Goal: Task Accomplishment & Management: Use online tool/utility

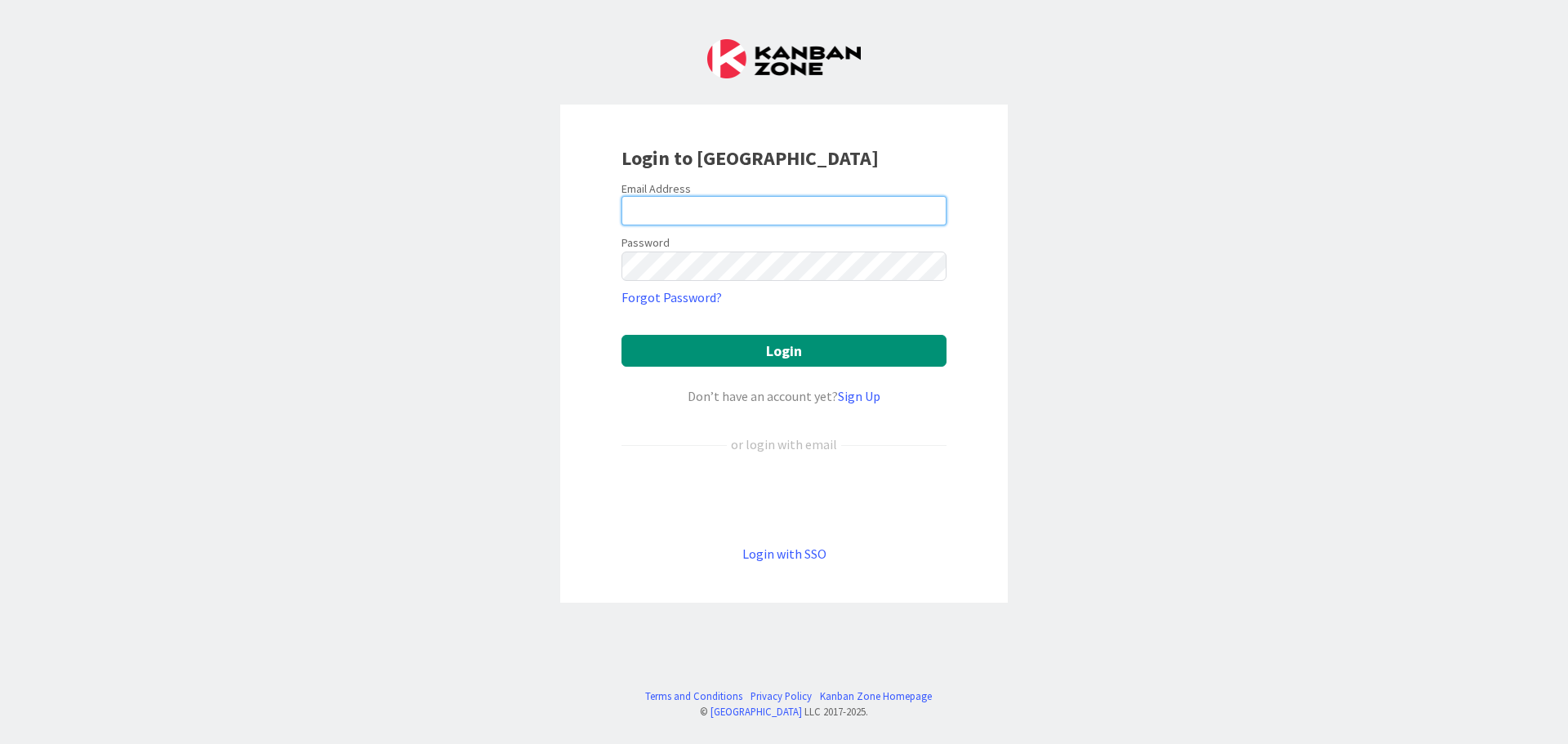
click at [684, 217] on input "email" at bounding box center [784, 210] width 325 height 29
click at [725, 211] on input "email" at bounding box center [784, 210] width 325 height 29
type input "[PERSON_NAME][EMAIL_ADDRESS][DOMAIN_NAME]"
click at [621, 335] on button "Login" at bounding box center [784, 350] width 325 height 32
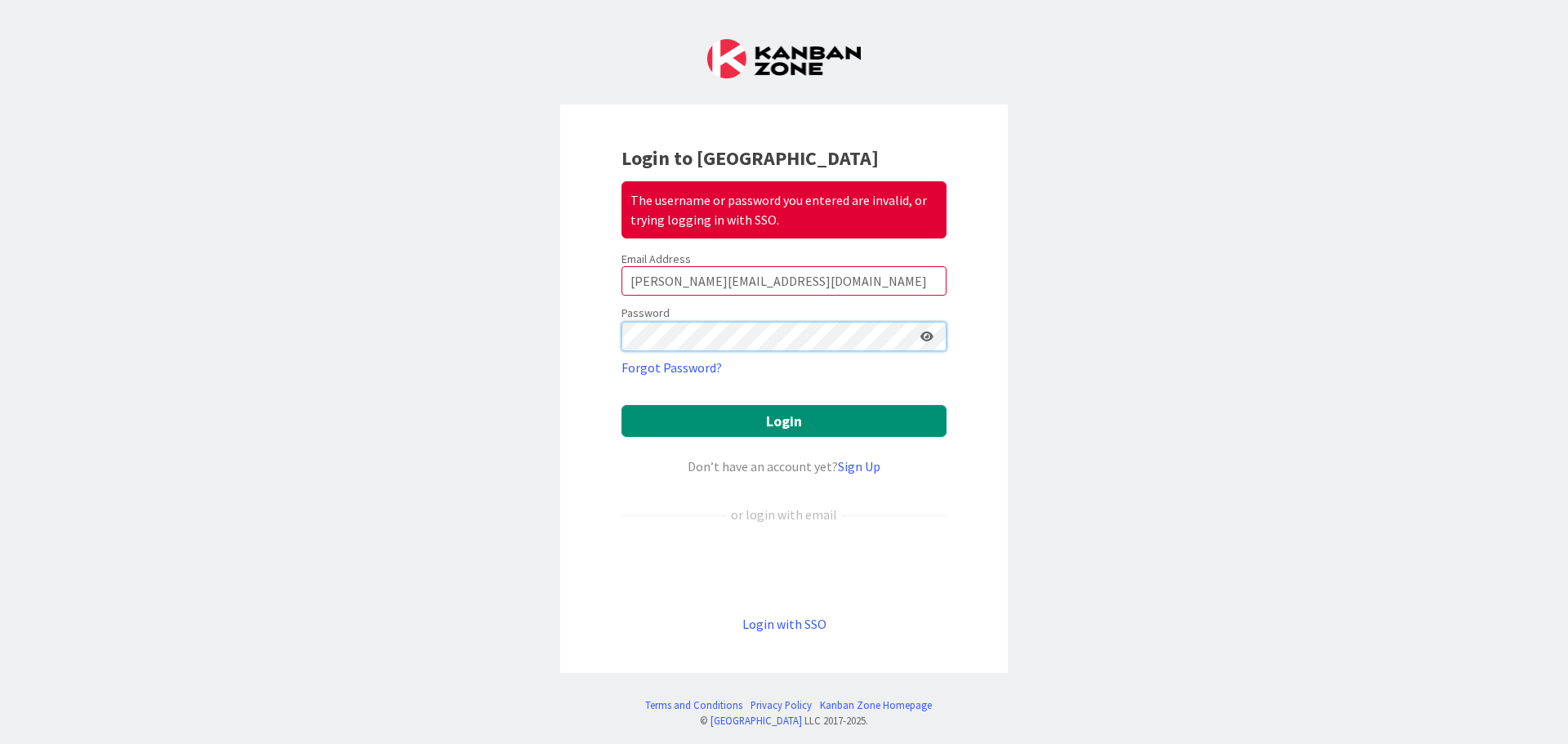
click at [621, 405] on button "Login" at bounding box center [784, 421] width 325 height 32
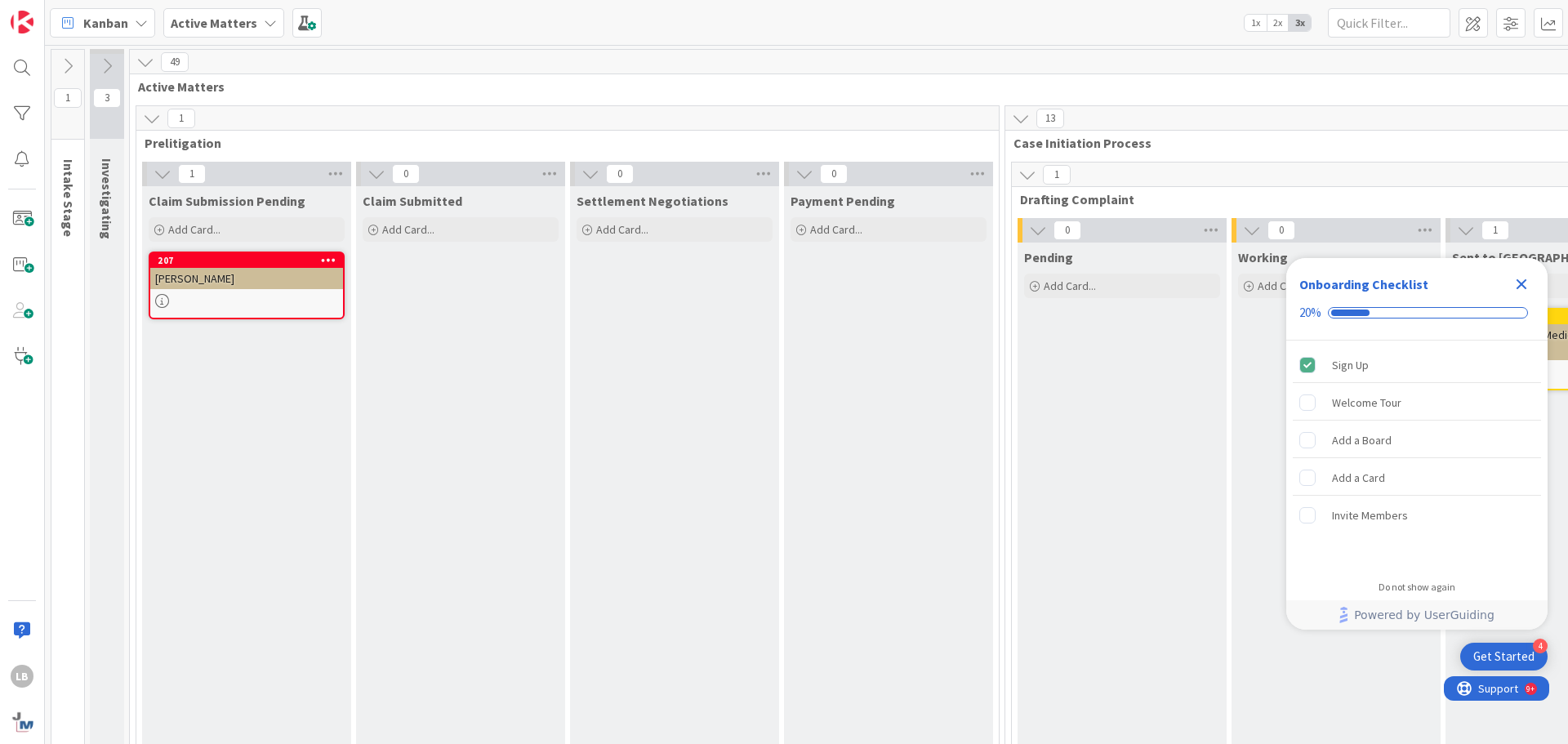
click at [1260, 16] on span "1x" at bounding box center [1255, 23] width 22 height 16
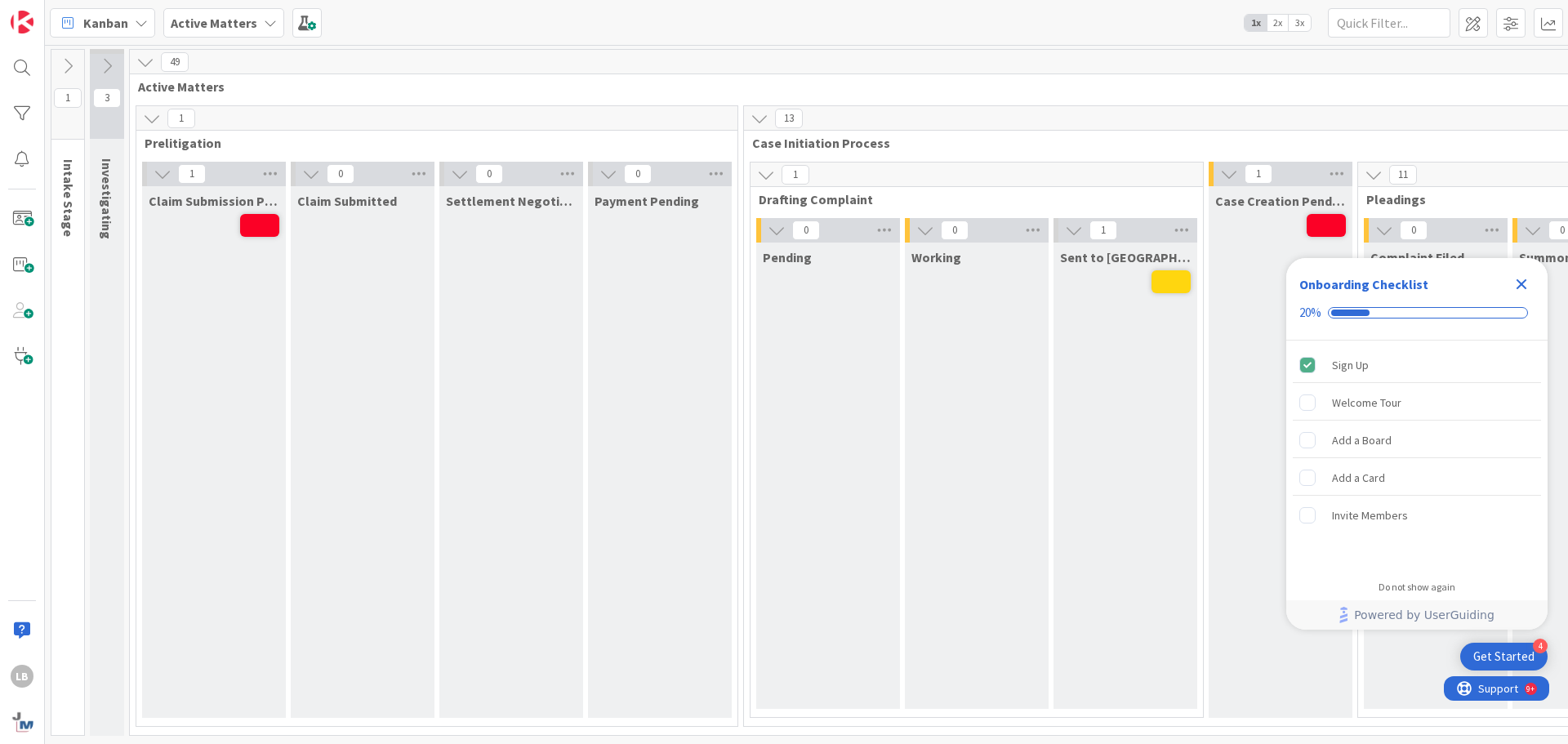
drag, startPoint x: 1512, startPoint y: 283, endPoint x: 1474, endPoint y: 271, distance: 39.8
click at [1513, 283] on div "Close Checklist" at bounding box center [1522, 284] width 26 height 26
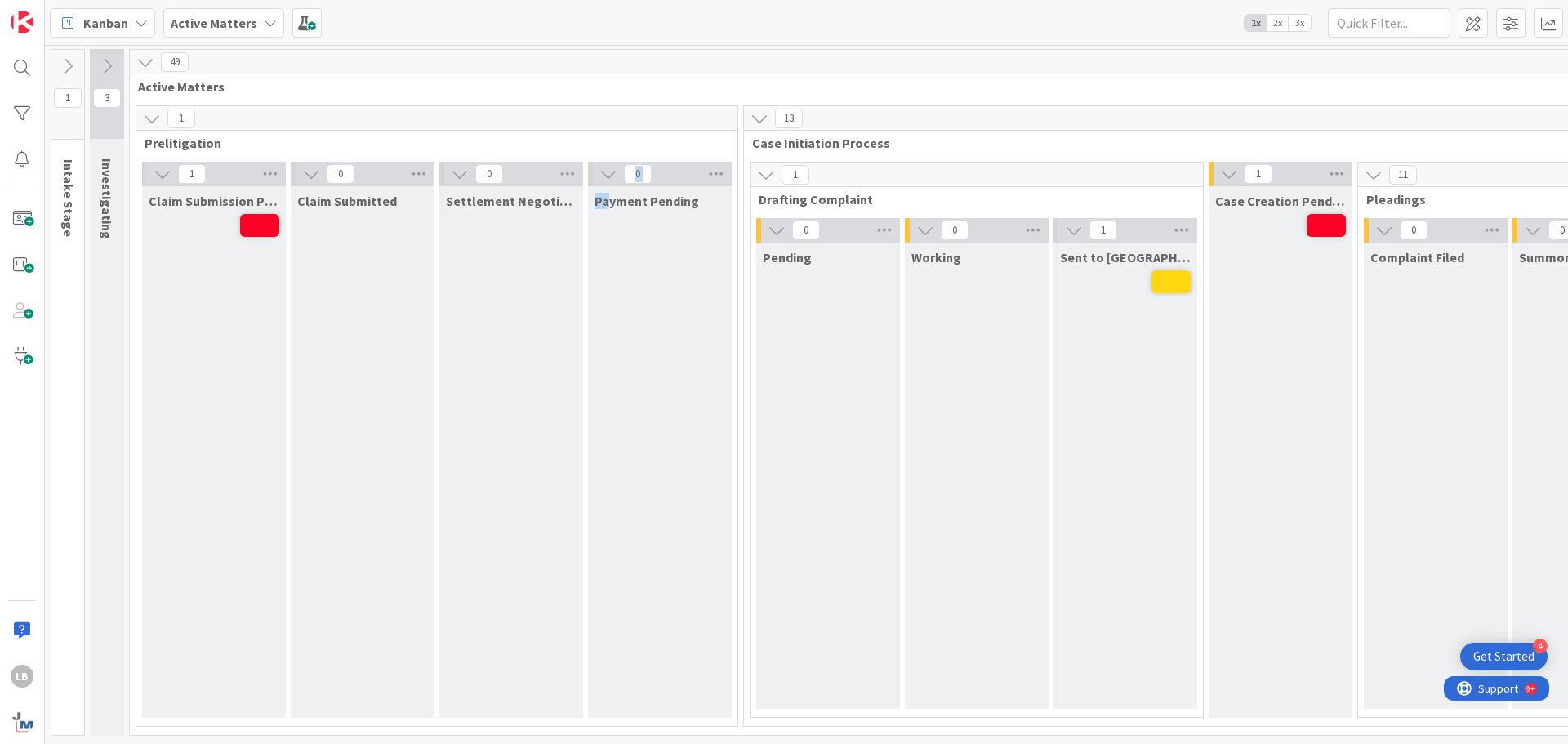
click at [547, 743] on html "4 Get Started LB Kanban Active Matters 1x 2x 3x 1 Intake Stage 3 Investigating …" at bounding box center [784, 372] width 1568 height 744
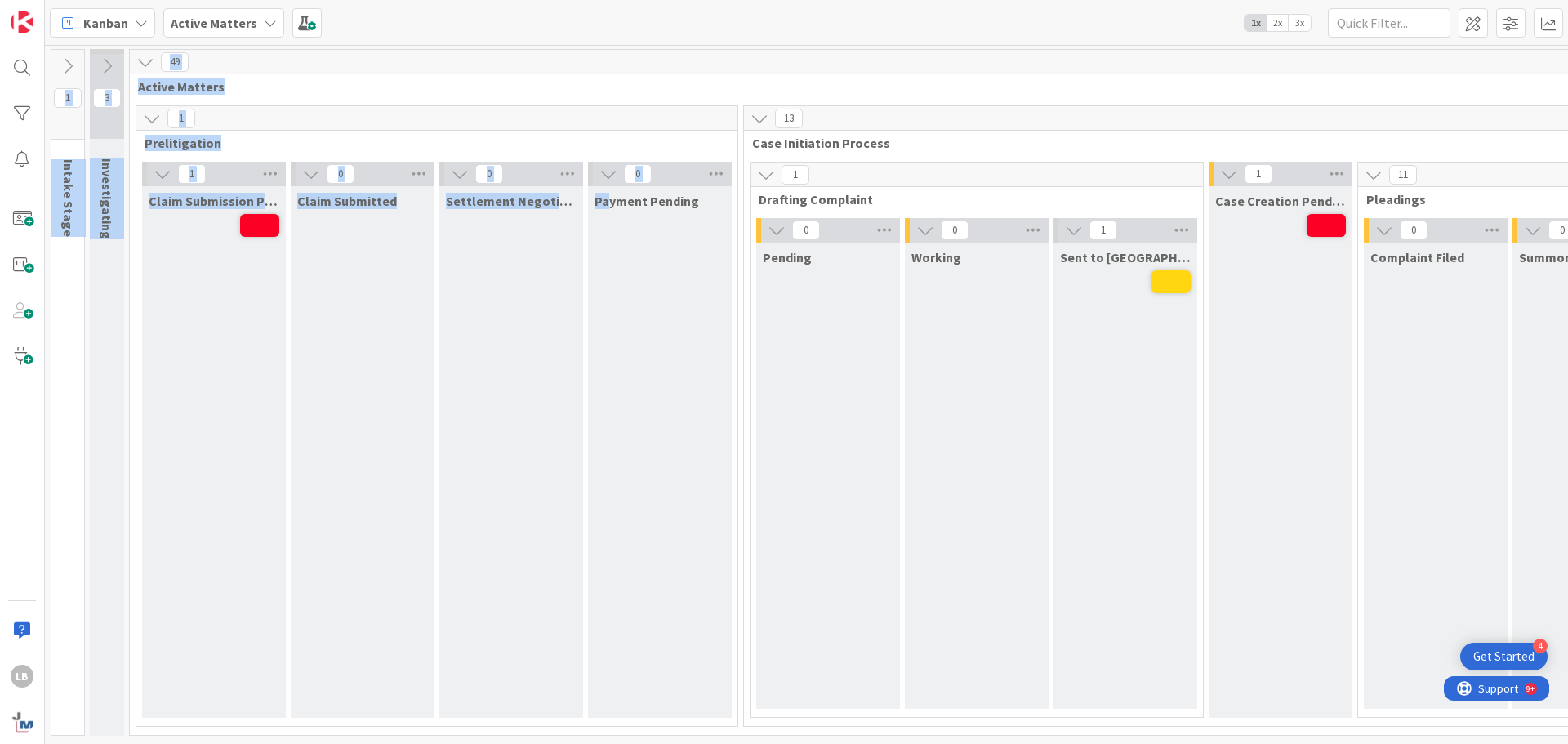
click at [404, 521] on div "Claim Submitted" at bounding box center [363, 451] width 144 height 531
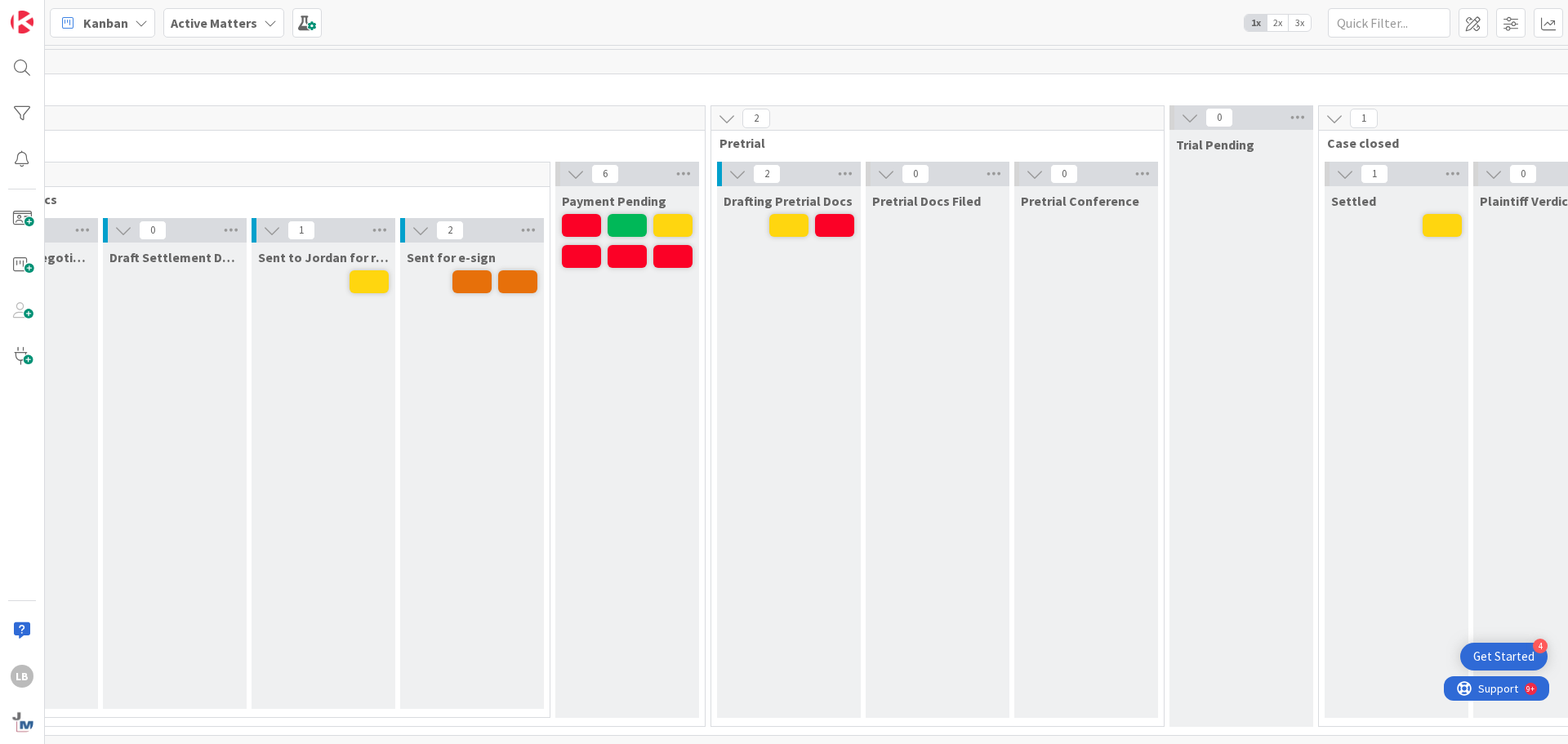
scroll to position [5, 3413]
